Goal: Task Accomplishment & Management: Manage account settings

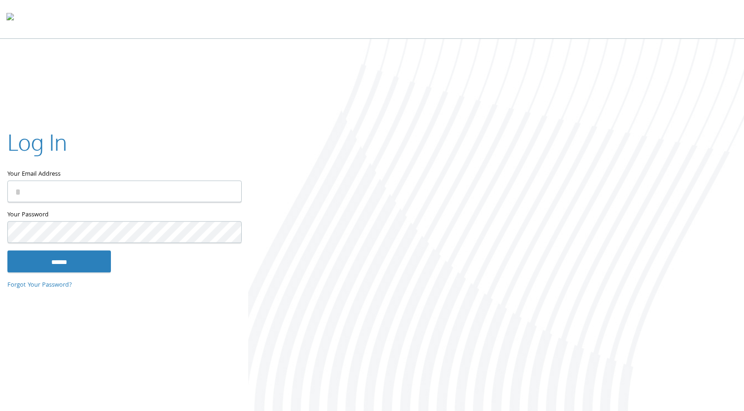
type input "**********"
click at [57, 261] on input "******" at bounding box center [58, 261] width 103 height 22
type input "**********"
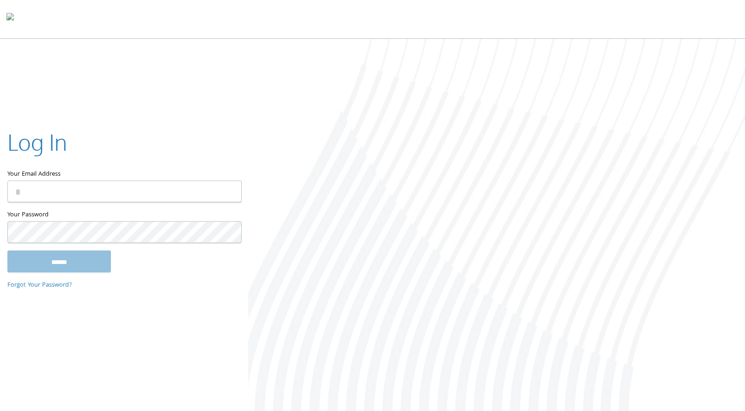
type input "**********"
